Goal: Task Accomplishment & Management: Manage account settings

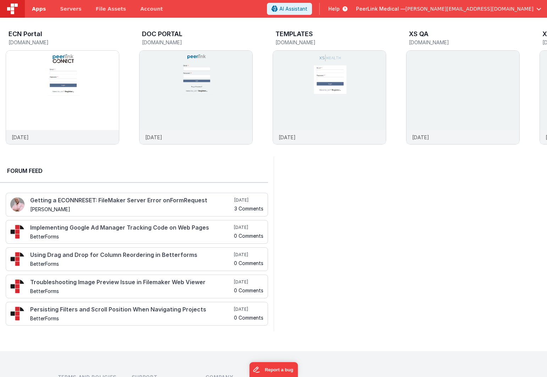
click at [39, 9] on span "Apps" at bounding box center [39, 8] width 14 height 7
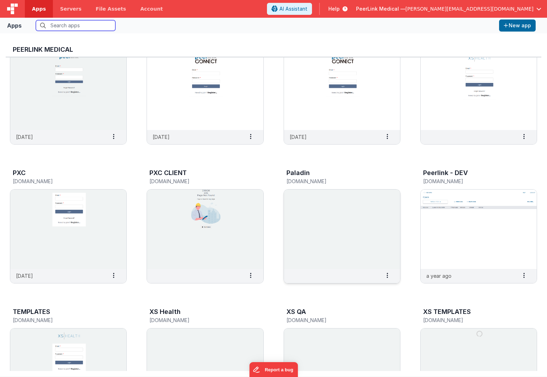
scroll to position [234, 0]
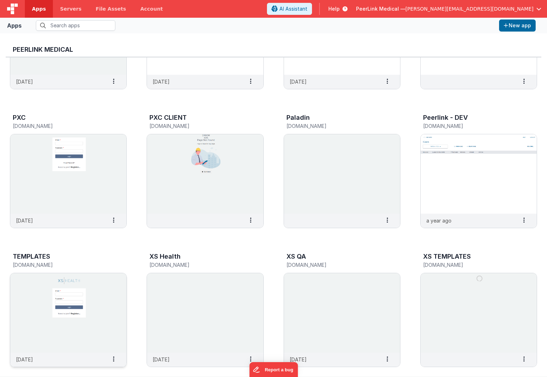
click at [112, 291] on img at bounding box center [68, 312] width 116 height 79
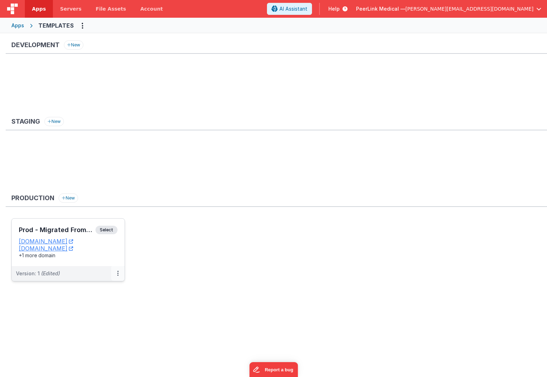
click at [119, 276] on button at bounding box center [117, 273] width 13 height 15
click at [107, 293] on link "Edit" at bounding box center [93, 289] width 62 height 13
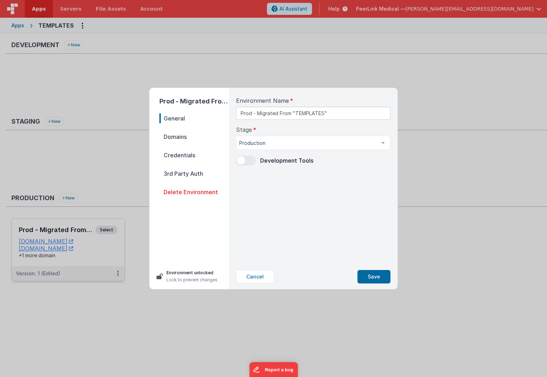
click at [180, 137] on span "Domains" at bounding box center [194, 137] width 70 height 10
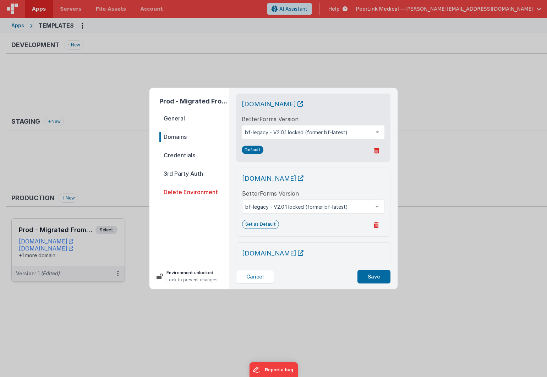
click at [173, 156] on span "Credentials" at bounding box center [194, 155] width 70 height 10
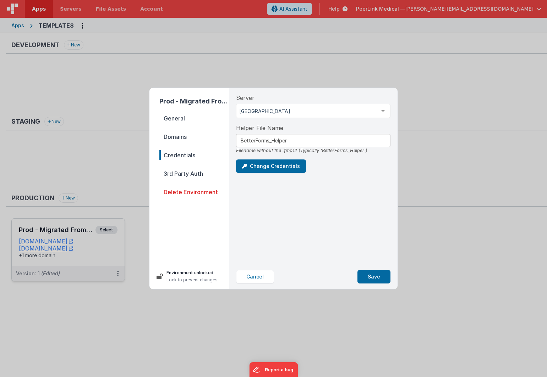
click at [182, 174] on span "3rd Party Auth" at bounding box center [194, 174] width 70 height 10
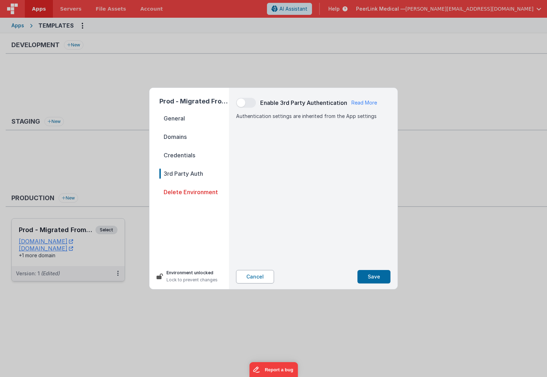
click at [256, 277] on button "Cancel" at bounding box center [255, 276] width 38 height 13
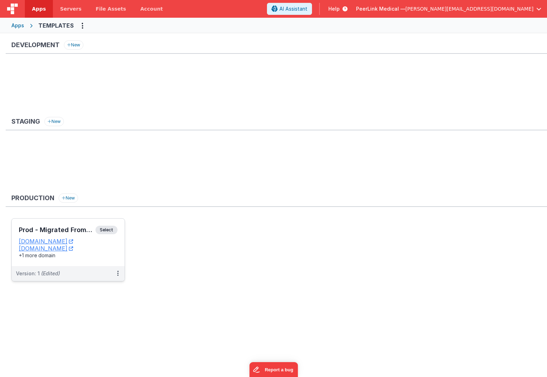
click at [17, 25] on div "Apps" at bounding box center [17, 25] width 13 height 7
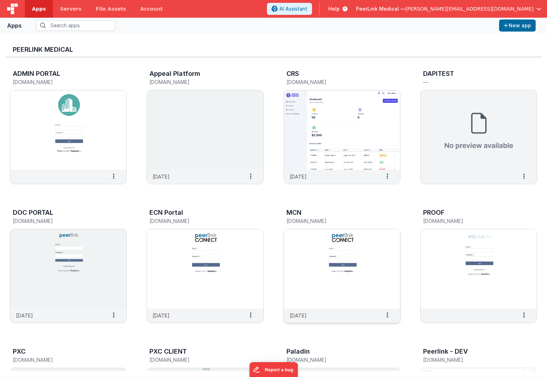
click at [318, 260] on img at bounding box center [342, 268] width 116 height 79
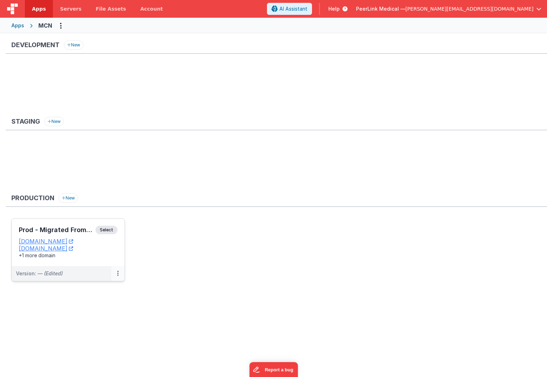
click at [116, 273] on button at bounding box center [117, 273] width 13 height 15
click at [106, 289] on link "Edit" at bounding box center [93, 289] width 62 height 13
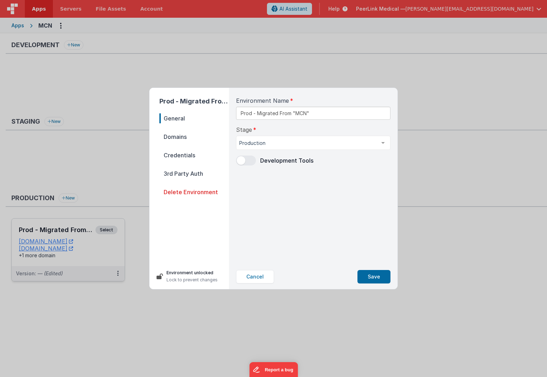
click at [177, 134] on span "Domains" at bounding box center [194, 137] width 70 height 10
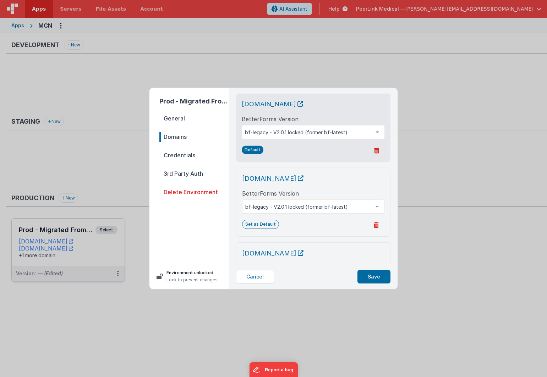
click at [174, 155] on span "Credentials" at bounding box center [194, 155] width 70 height 10
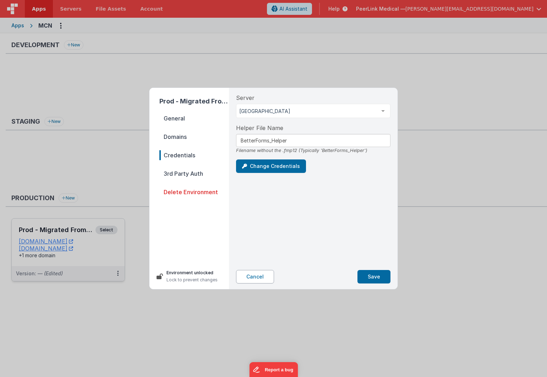
click at [257, 282] on button "Cancel" at bounding box center [255, 276] width 38 height 13
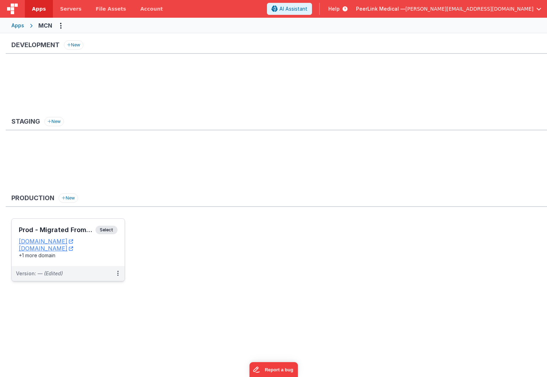
click at [16, 23] on div "Apps" at bounding box center [17, 25] width 13 height 7
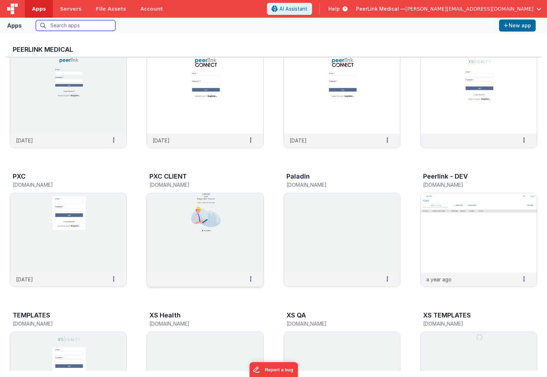
scroll to position [246, 0]
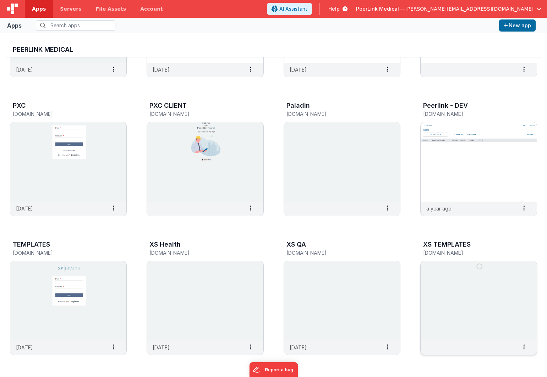
click at [462, 298] on img at bounding box center [478, 300] width 116 height 79
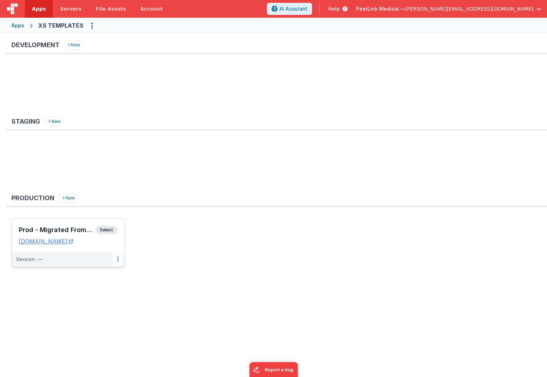
click at [116, 261] on button at bounding box center [117, 259] width 13 height 15
click at [105, 272] on link "Edit" at bounding box center [93, 275] width 62 height 13
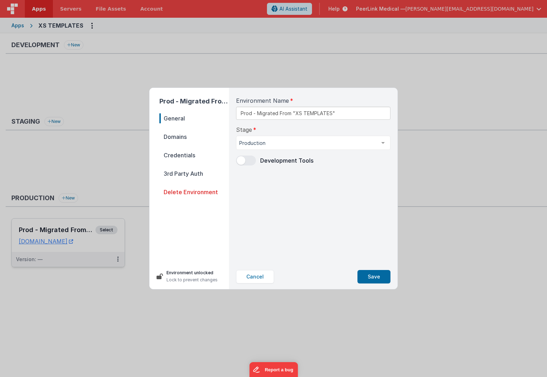
click at [182, 137] on span "Domains" at bounding box center [194, 137] width 70 height 10
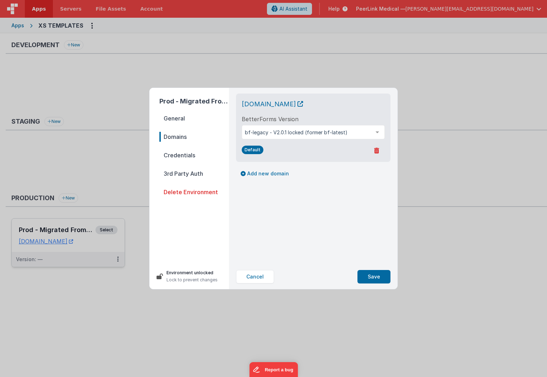
click at [183, 156] on span "Credentials" at bounding box center [194, 155] width 70 height 10
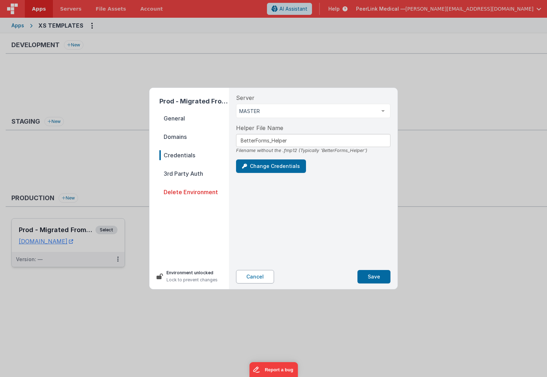
click at [251, 277] on button "Cancel" at bounding box center [255, 276] width 38 height 13
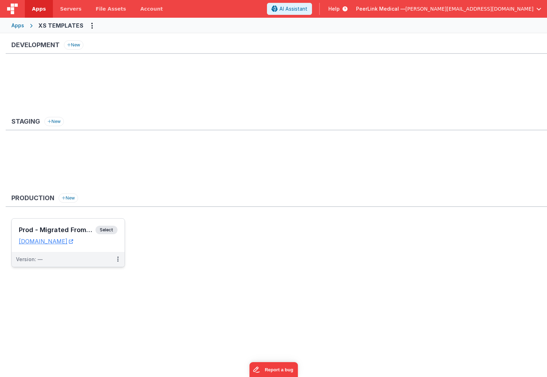
click at [18, 26] on div "Apps" at bounding box center [17, 25] width 13 height 7
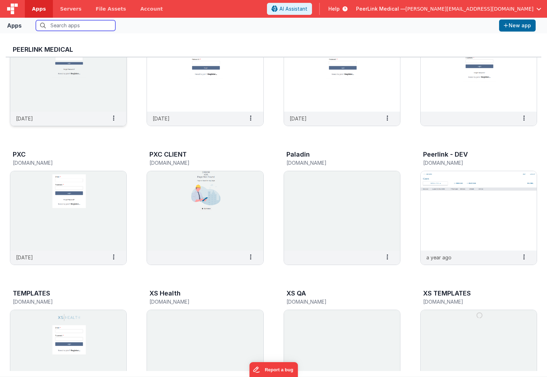
scroll to position [246, 0]
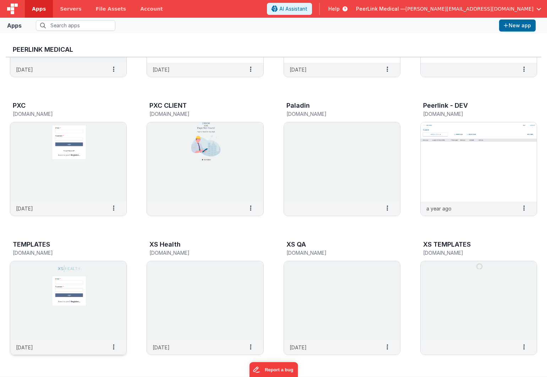
click at [112, 282] on img at bounding box center [68, 300] width 116 height 79
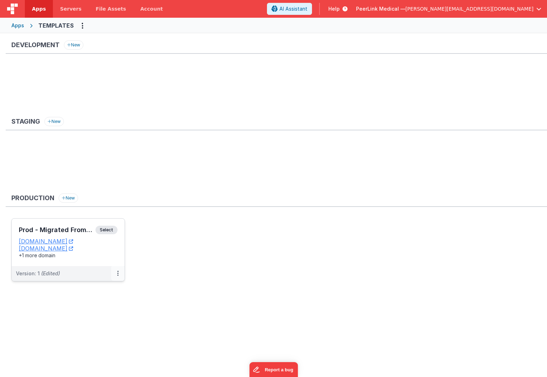
click at [115, 279] on button at bounding box center [117, 273] width 13 height 15
click at [109, 287] on link "Edit" at bounding box center [93, 289] width 62 height 13
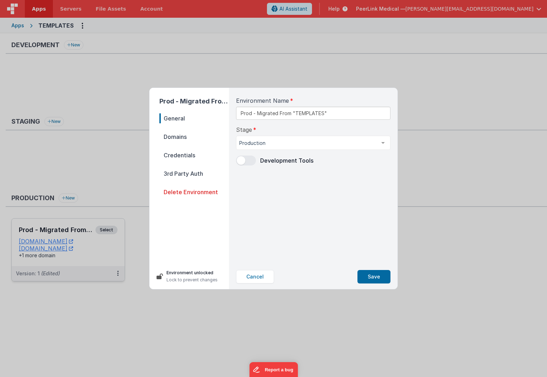
click at [177, 157] on span "Credentials" at bounding box center [194, 155] width 70 height 10
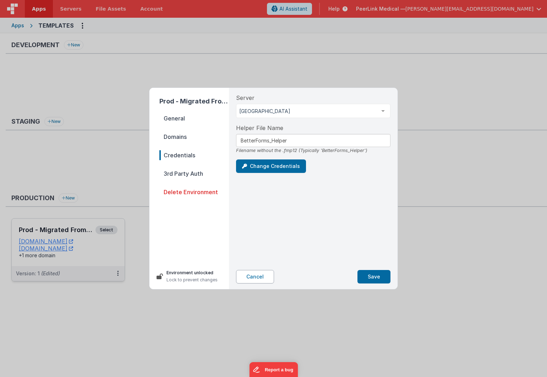
click at [251, 275] on button "Cancel" at bounding box center [255, 276] width 38 height 13
